Goal: Task Accomplishment & Management: Manage account settings

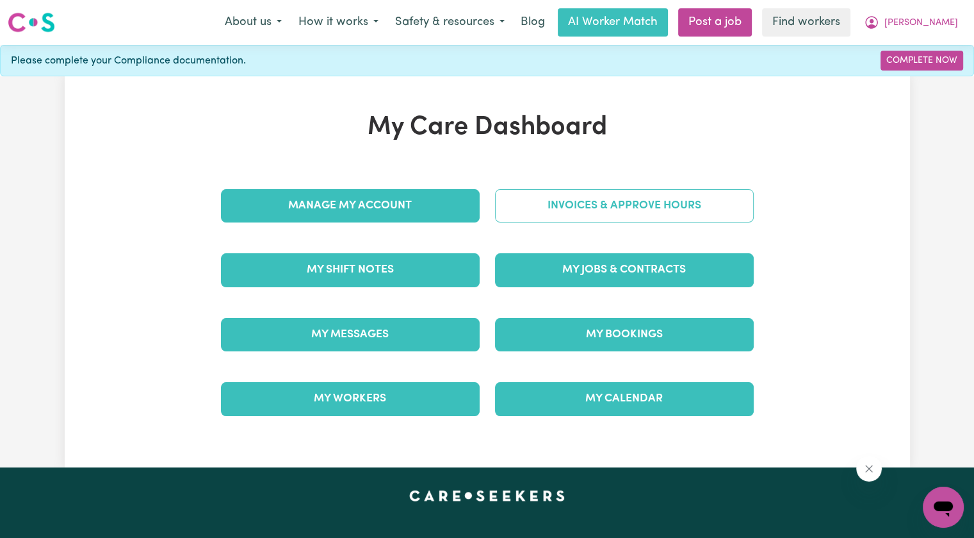
click at [544, 193] on link "Invoices & Approve Hours" at bounding box center [624, 205] width 259 height 33
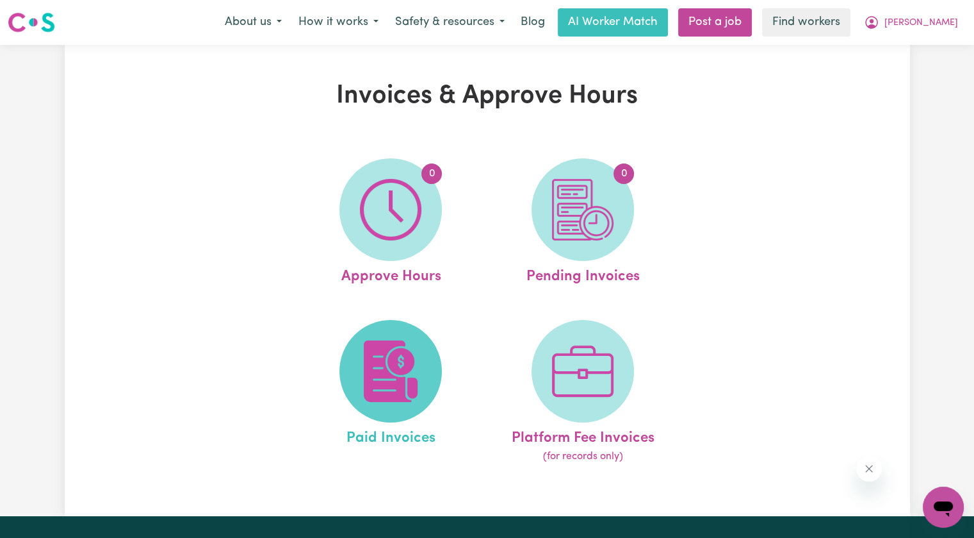
click at [417, 354] on img at bounding box center [391, 371] width 62 height 62
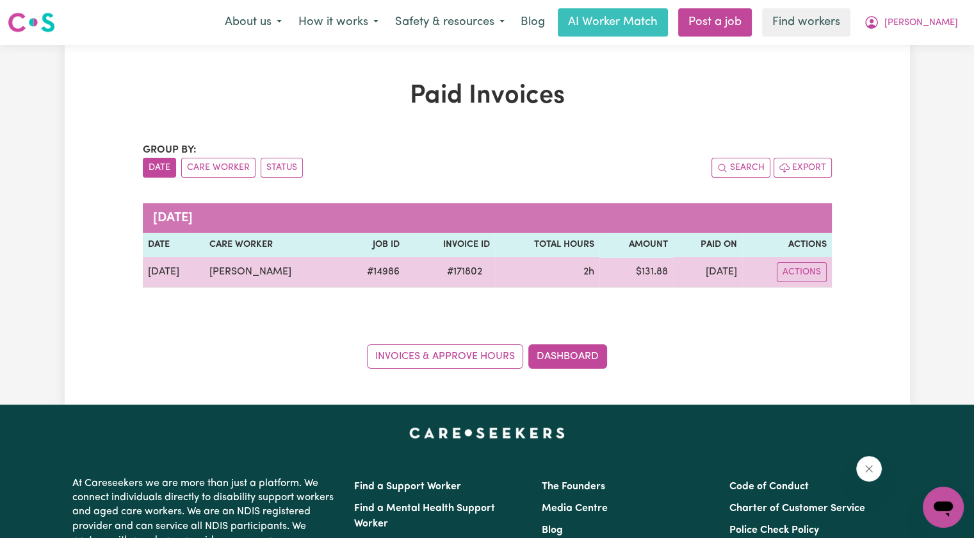
click at [439, 276] on span "# 171802" at bounding box center [464, 271] width 51 height 15
copy span "171802"
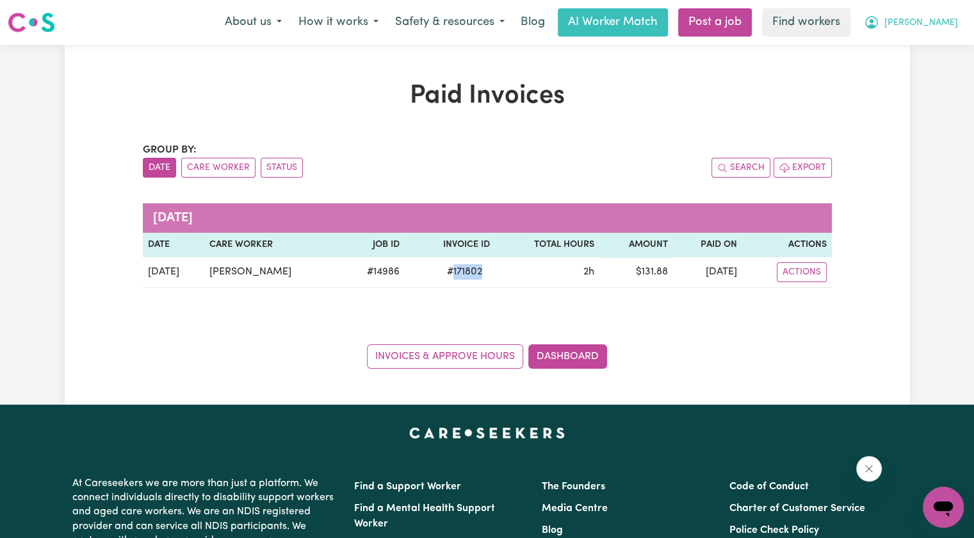
click at [880, 23] on icon "My Account" at bounding box center [871, 22] width 15 height 15
click at [923, 67] on link "Logout" at bounding box center [915, 74] width 101 height 24
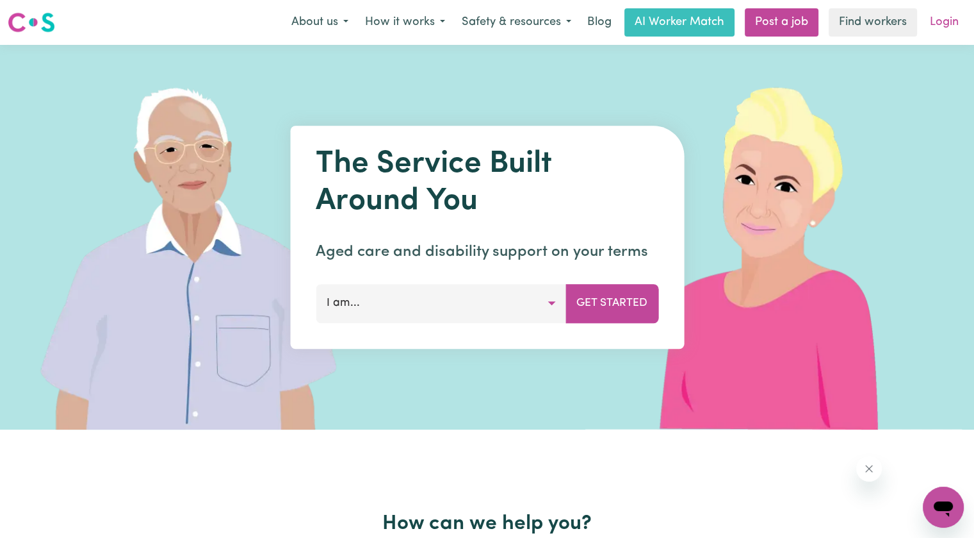
click at [943, 27] on link "Login" at bounding box center [945, 22] width 44 height 28
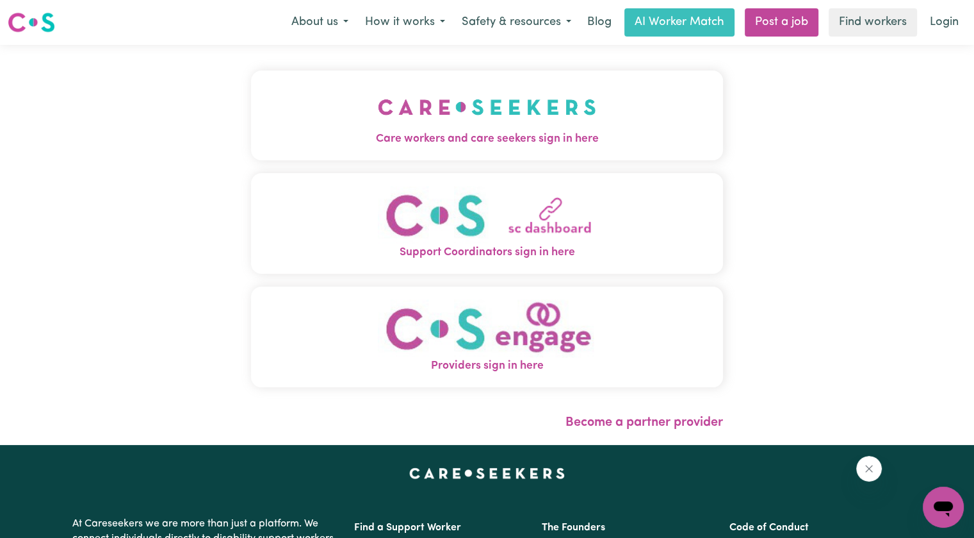
drag, startPoint x: 589, startPoint y: 112, endPoint x: 550, endPoint y: 132, distance: 44.4
click at [587, 113] on button "Care workers and care seekers sign in here" at bounding box center [487, 115] width 472 height 90
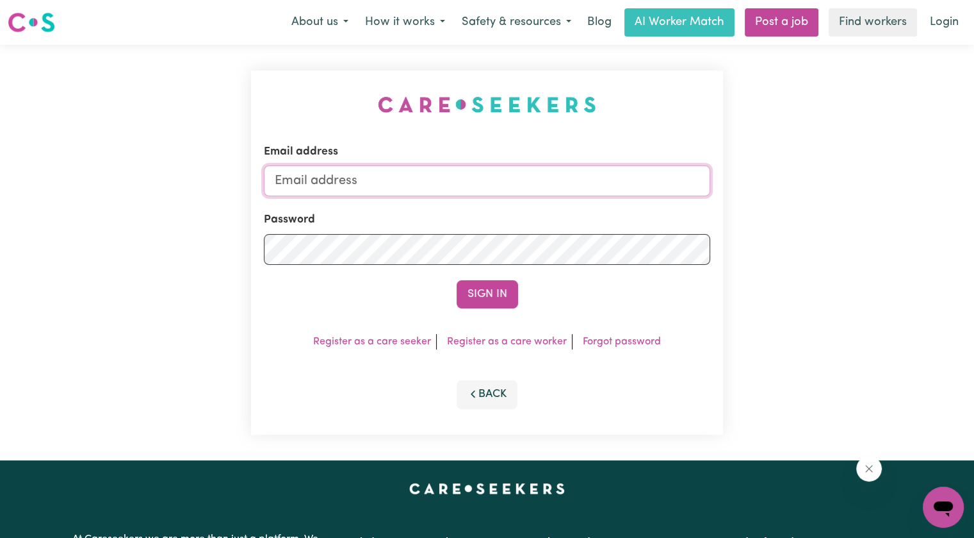
drag, startPoint x: 487, startPoint y: 194, endPoint x: 479, endPoint y: 190, distance: 9.2
click at [487, 194] on input "Email address" at bounding box center [487, 180] width 447 height 31
drag, startPoint x: 330, startPoint y: 176, endPoint x: 752, endPoint y: 189, distance: 422.4
click at [801, 183] on div "Email address [PERSON_NAME][EMAIL_ADDRESS][DOMAIN_NAME] Password Sign In Regist…" at bounding box center [487, 252] width 974 height 415
click at [556, 181] on input "danmindfulbookkeeping.com.auna@" at bounding box center [487, 180] width 447 height 31
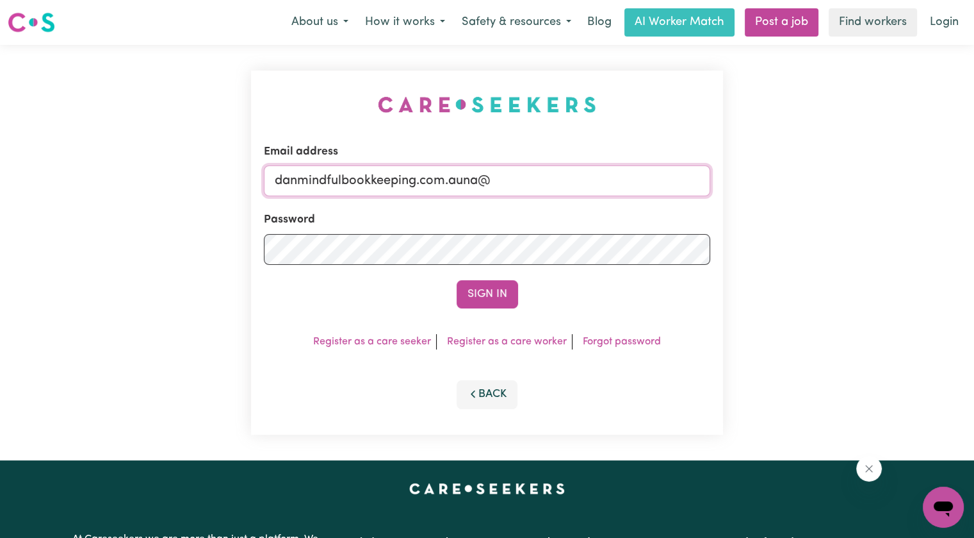
drag, startPoint x: 547, startPoint y: 179, endPoint x: 111, endPoint y: 171, distance: 436.4
click at [103, 171] on div "Email address danmindfulbookkeeping.com.auna@ Password Sign In Register as a ca…" at bounding box center [487, 252] width 974 height 415
drag, startPoint x: 345, startPoint y: 182, endPoint x: 644, endPoint y: 179, distance: 299.2
click at [644, 179] on input "[EMAIL_ADDRESS][DOMAIN_NAME]" at bounding box center [487, 180] width 447 height 31
click at [349, 176] on input "superuser~da" at bounding box center [487, 180] width 447 height 31
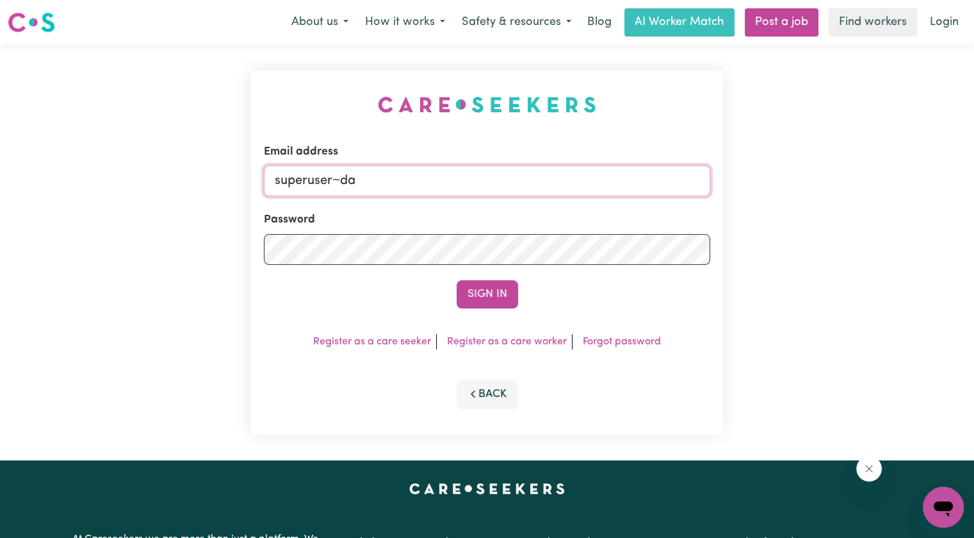
click at [349, 176] on input "superuser~da" at bounding box center [487, 180] width 447 height 31
paste input "[PERSON_NAME]"
click at [389, 188] on input "superuser~Dawlat [PERSON_NAME][EMAIL_ADDRESS][DOMAIN_NAME]" at bounding box center [487, 180] width 447 height 31
type input "[EMAIL_ADDRESS][DOMAIN_NAME]"
click at [457, 280] on button "Sign In" at bounding box center [488, 294] width 62 height 28
